Goal: Information Seeking & Learning: Find specific fact

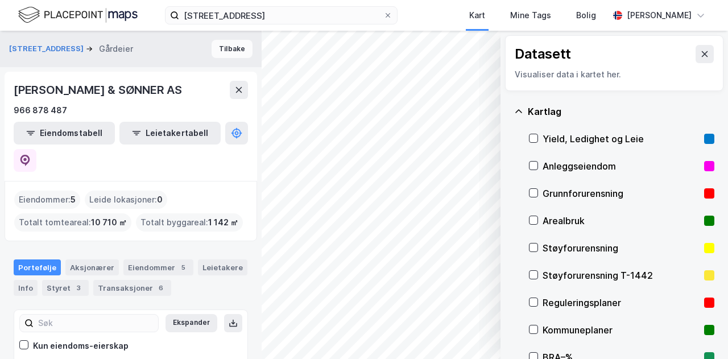
click at [232, 52] on button "Tilbake" at bounding box center [232, 49] width 41 height 18
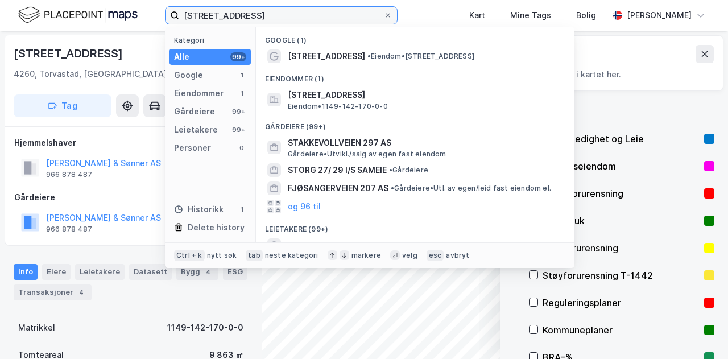
click at [242, 20] on input "[STREET_ADDRESS]" at bounding box center [281, 15] width 204 height 17
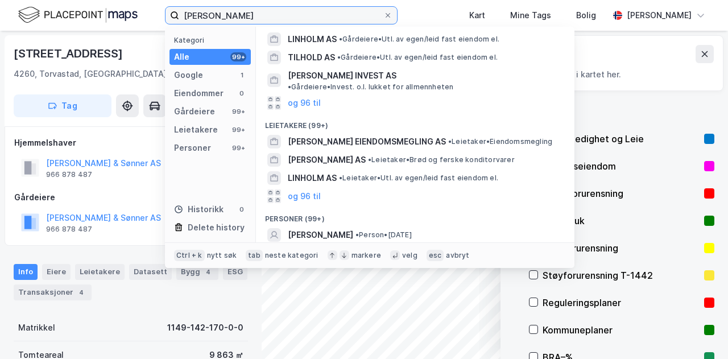
scroll to position [102, 0]
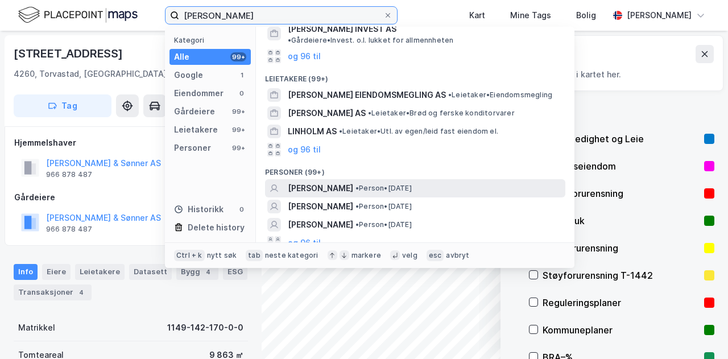
type input "[PERSON_NAME]"
click at [373, 184] on span "• Person • [DATE]" at bounding box center [384, 188] width 56 height 9
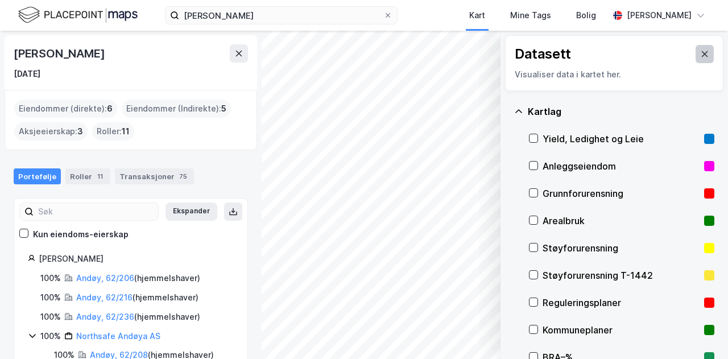
click at [701, 51] on icon at bounding box center [705, 54] width 9 height 9
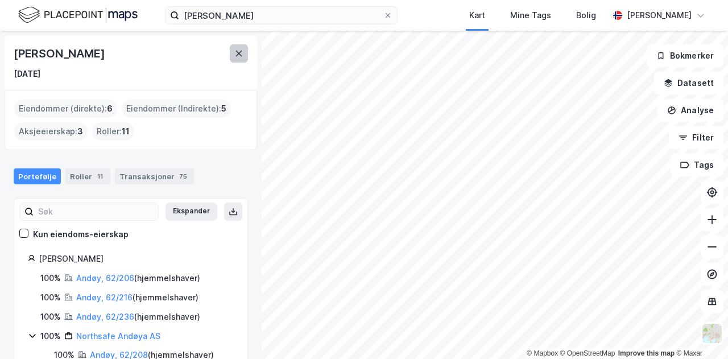
click at [237, 53] on icon at bounding box center [238, 53] width 9 height 9
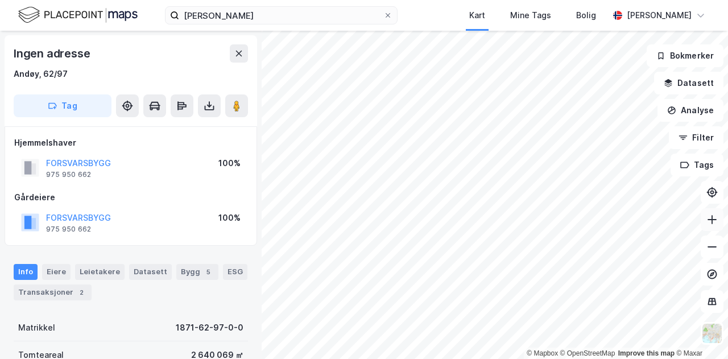
click at [714, 217] on icon at bounding box center [712, 219] width 11 height 11
click at [713, 217] on icon at bounding box center [712, 219] width 11 height 11
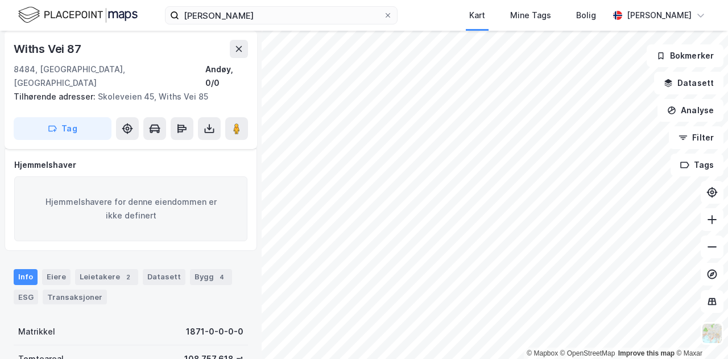
scroll to position [7, 0]
click at [710, 217] on icon at bounding box center [712, 219] width 11 height 11
click at [709, 216] on icon at bounding box center [712, 219] width 11 height 11
click at [430, 359] on html "[PERSON_NAME] Kart Mine Tags Bolig [PERSON_NAME] © Mapbox © OpenStreetMap Impro…" at bounding box center [364, 179] width 728 height 359
click at [710, 214] on icon at bounding box center [712, 219] width 11 height 11
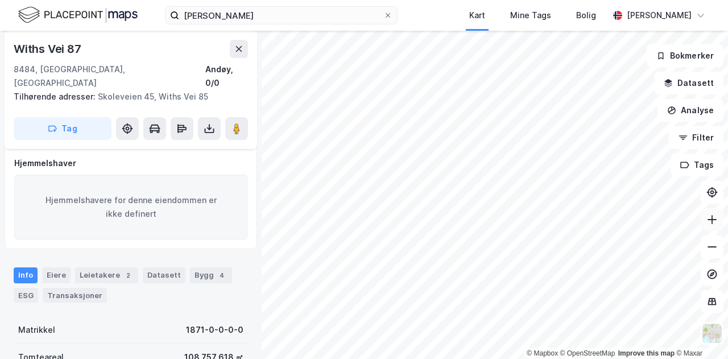
click at [709, 213] on button at bounding box center [712, 219] width 23 height 23
click at [42, 267] on div "Eiere" at bounding box center [56, 275] width 28 height 16
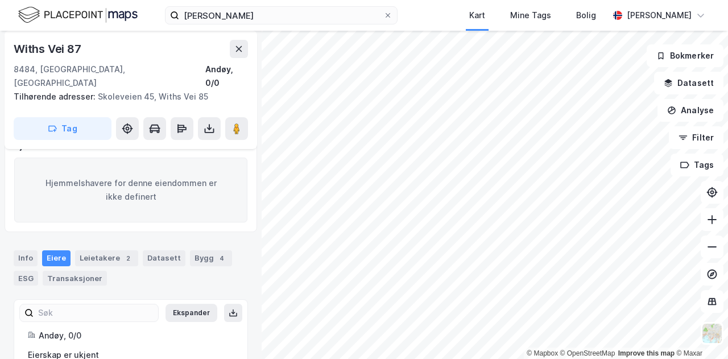
scroll to position [40, 0]
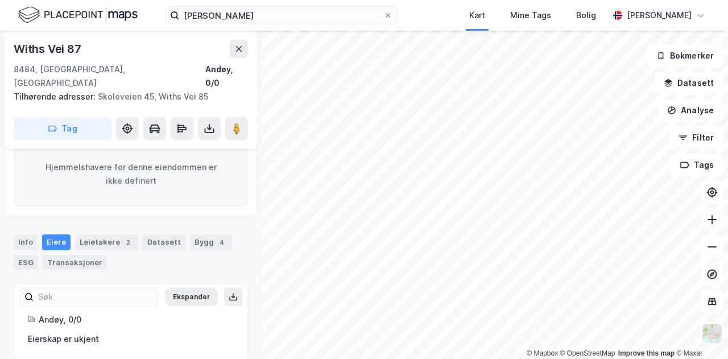
click at [712, 226] on button at bounding box center [712, 219] width 23 height 23
click at [710, 222] on icon at bounding box center [712, 219] width 11 height 11
click at [714, 219] on icon at bounding box center [712, 219] width 9 height 1
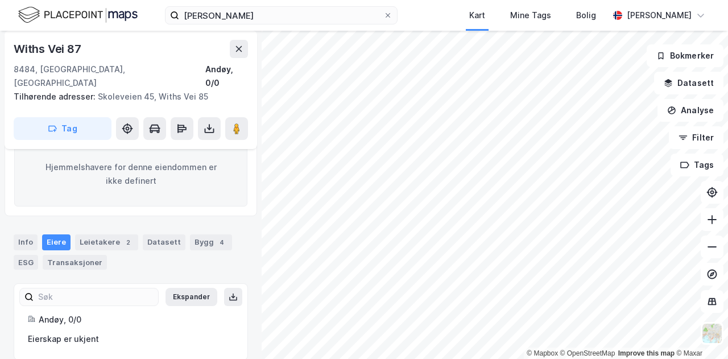
click at [487, 359] on html "[PERSON_NAME] Kart Mine Tags Bolig [PERSON_NAME] © Mapbox © OpenStreetMap Impro…" at bounding box center [364, 179] width 728 height 359
click at [714, 225] on icon at bounding box center [712, 219] width 11 height 11
click at [461, 359] on html "[PERSON_NAME] Kart Mine Tags Bolig [PERSON_NAME] © Mapbox © OpenStreetMap Impro…" at bounding box center [364, 179] width 728 height 359
click at [718, 222] on button at bounding box center [712, 219] width 23 height 23
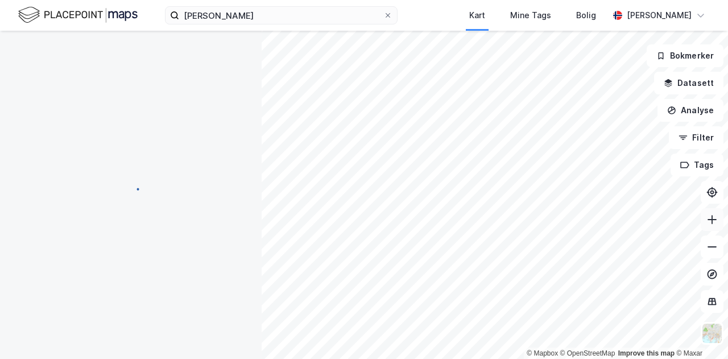
scroll to position [0, 0]
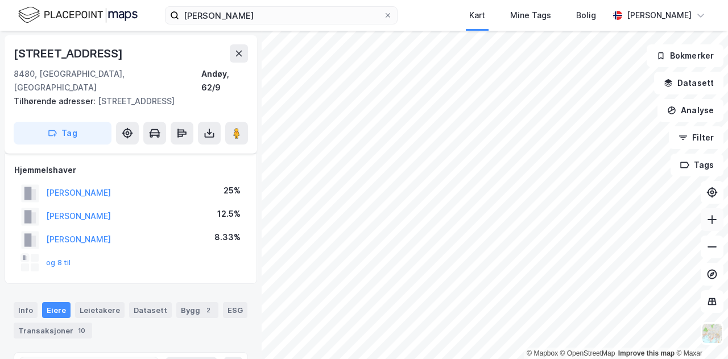
scroll to position [40, 0]
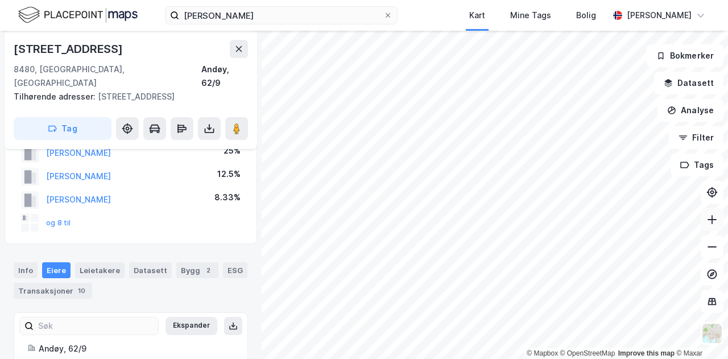
click at [709, 221] on icon at bounding box center [712, 219] width 11 height 11
